Goal: Transaction & Acquisition: Purchase product/service

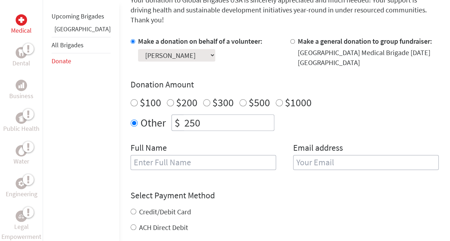
scroll to position [213, 0]
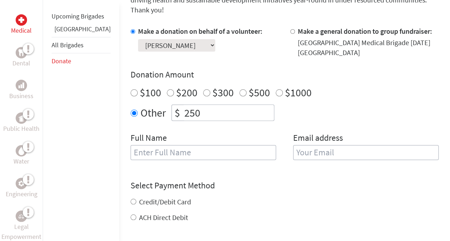
click at [189, 145] on input "text" at bounding box center [204, 152] width 146 height 15
type input "[PERSON_NAME]"
type input "[EMAIL_ADDRESS][DOMAIN_NAME]"
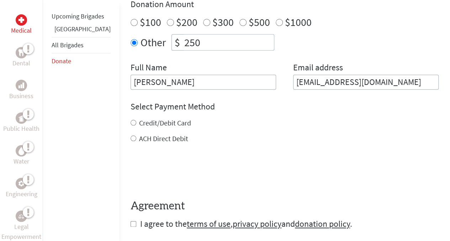
scroll to position [285, 0]
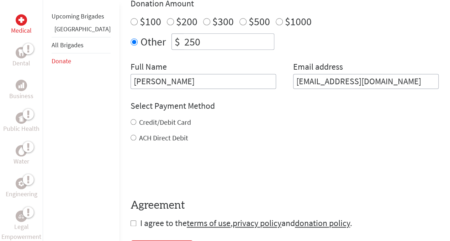
click at [131, 119] on input "Credit/Debit Card" at bounding box center [134, 122] width 6 height 6
radio input "true"
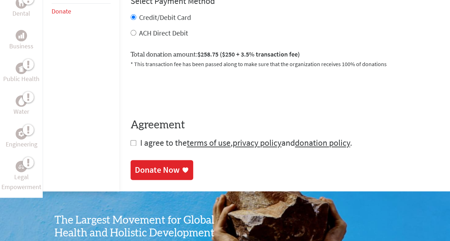
scroll to position [391, 0]
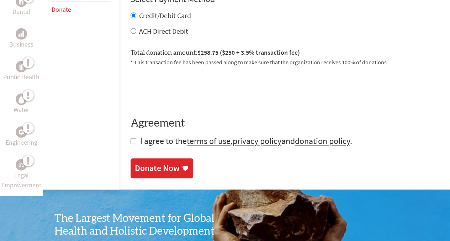
click at [131, 138] on input "checkbox" at bounding box center [134, 141] width 6 height 6
checkbox input "true"
click at [135, 163] on div "Donate Now" at bounding box center [157, 168] width 45 height 11
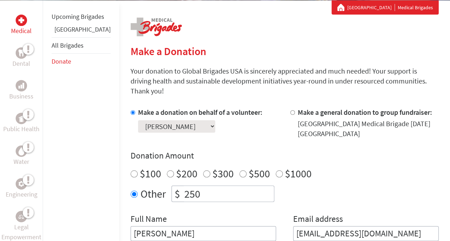
scroll to position [142, 0]
